Goal: Information Seeking & Learning: Learn about a topic

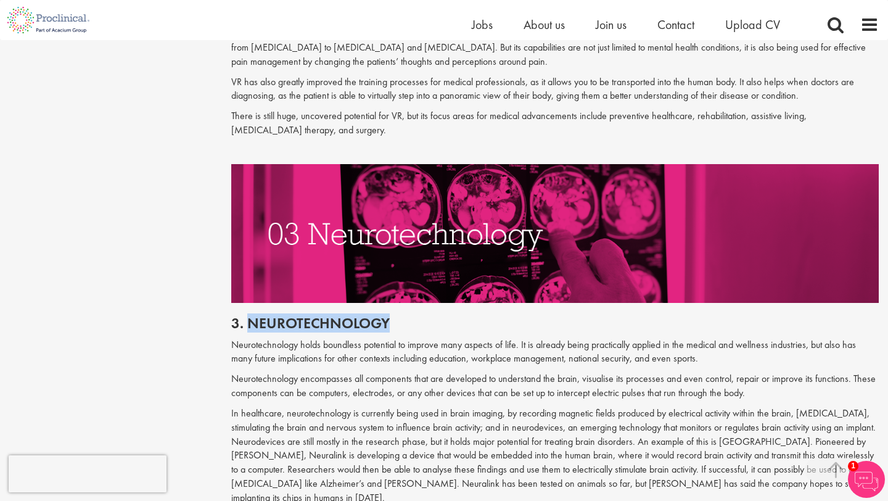
drag, startPoint x: 247, startPoint y: 306, endPoint x: 405, endPoint y: 305, distance: 157.3
click at [409, 315] on h2 "3. Neurotechnology" at bounding box center [555, 323] width 648 height 16
copy h2 "Neurotechnology"
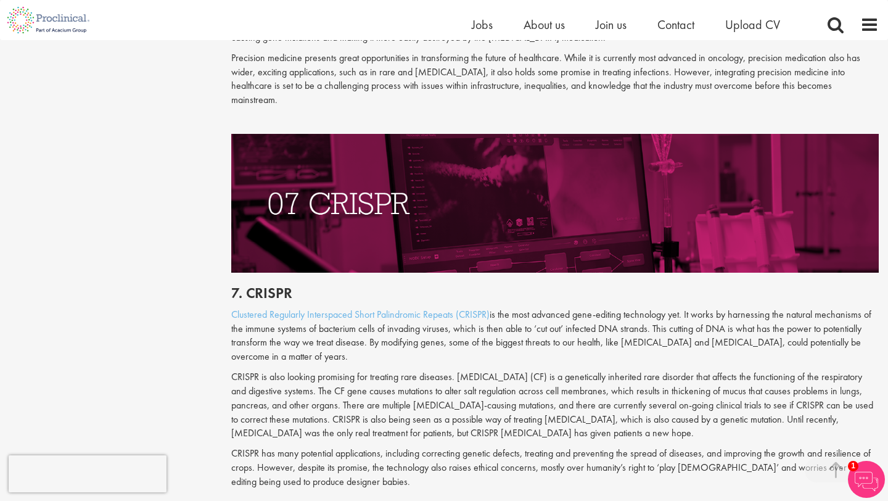
scroll to position [2495, 0]
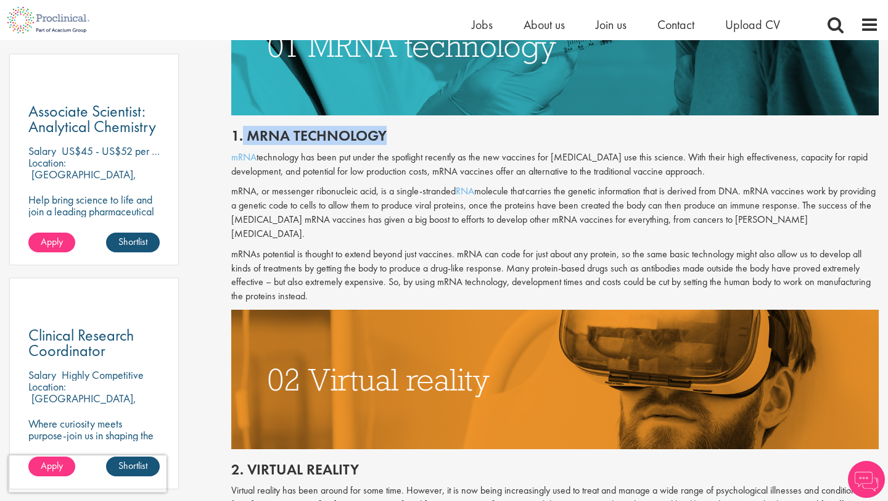
drag, startPoint x: 244, startPoint y: 136, endPoint x: 402, endPoint y: 131, distance: 158.6
click at [405, 134] on h2 "1. mRNA technology" at bounding box center [555, 136] width 648 height 16
copy h2 "mRNA technology"
